Goal: Information Seeking & Learning: Learn about a topic

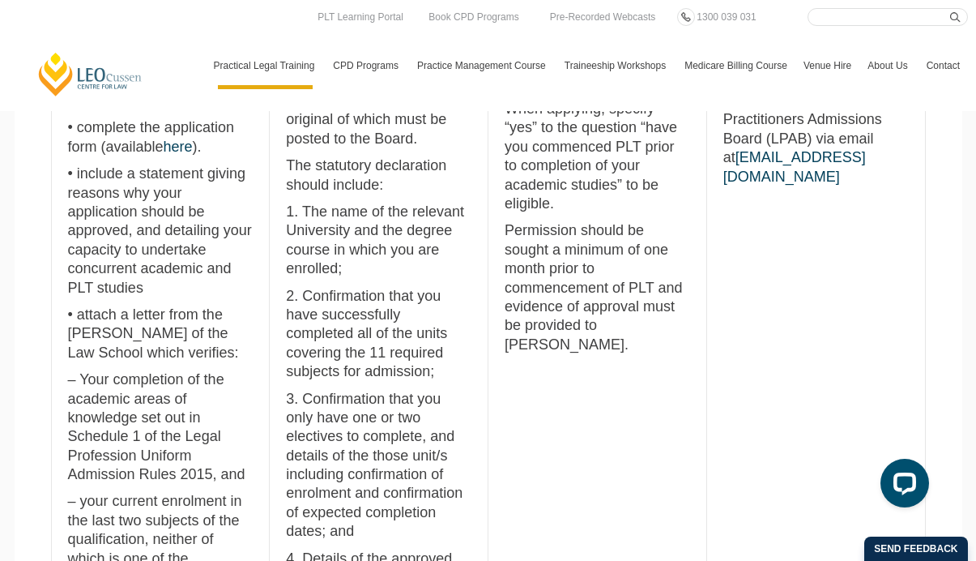
click at [587, 407] on td "Victoria View the Victorian Legal Admissions Board Guide for Concurrent Study T…" at bounding box center [598, 424] width 219 height 935
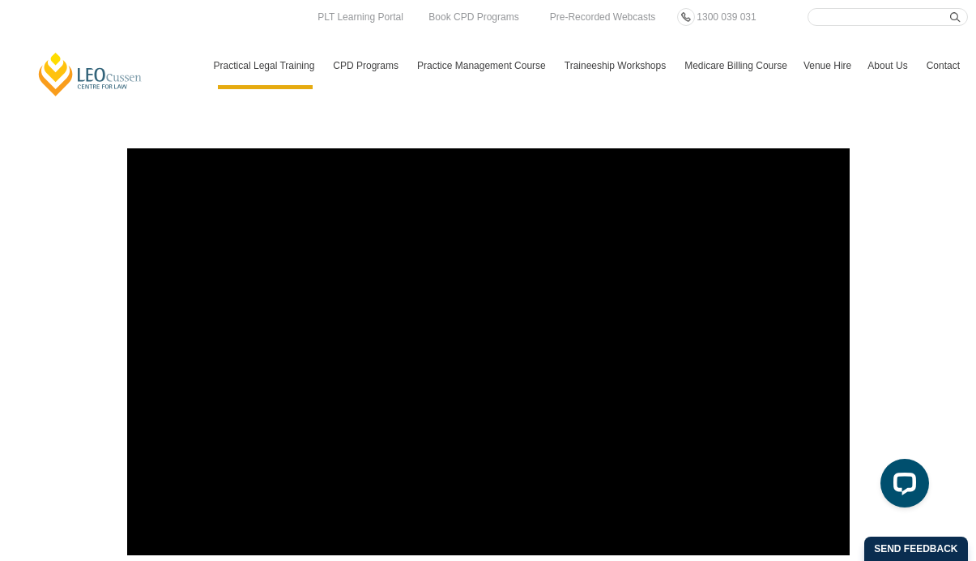
click at [953, 318] on div at bounding box center [488, 351] width 976 height 439
